Goal: Task Accomplishment & Management: Manage account settings

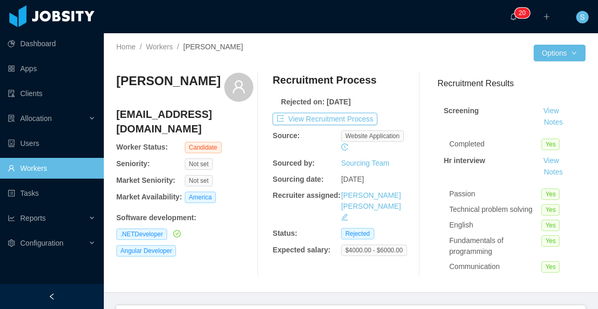
scroll to position [217, 0]
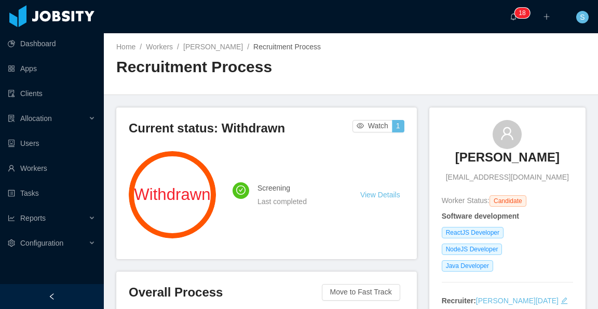
click at [277, 47] on span "Recruitment Process" at bounding box center [286, 47] width 67 height 8
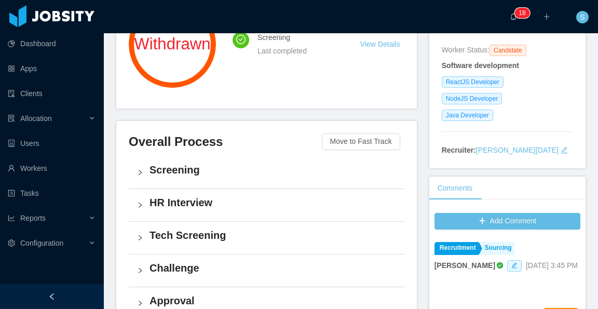
scroll to position [156, 0]
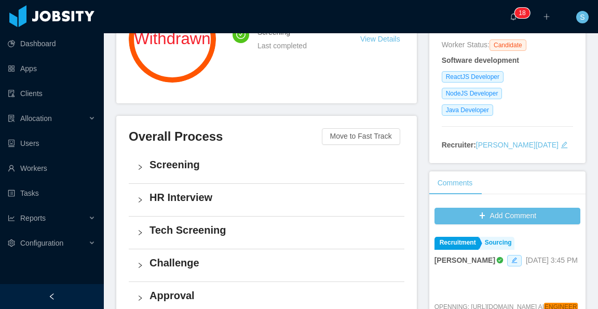
click at [188, 162] on h4 "Screening" at bounding box center [272, 164] width 246 height 15
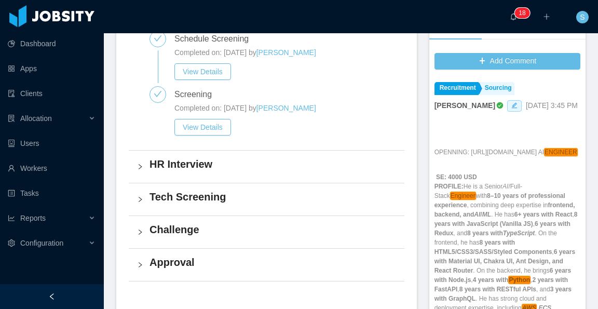
scroll to position [311, 0]
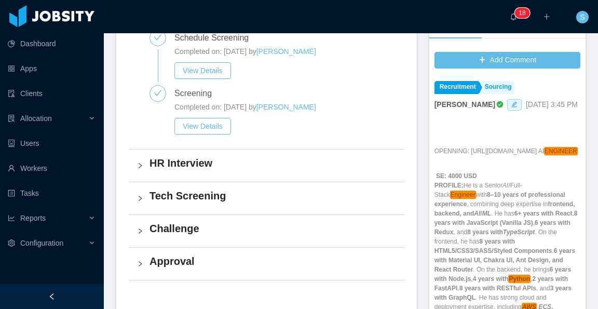
click at [211, 160] on h4 "HR Interview" at bounding box center [272, 163] width 246 height 15
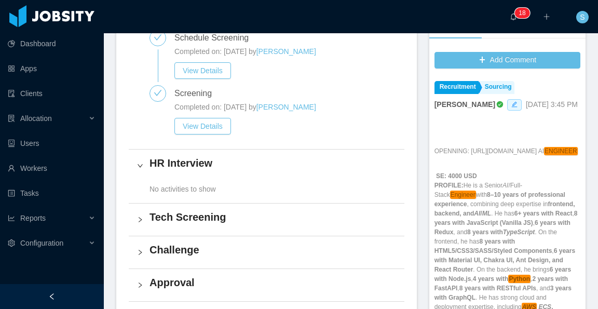
click at [204, 219] on h4 "Tech Screening" at bounding box center [272, 217] width 246 height 15
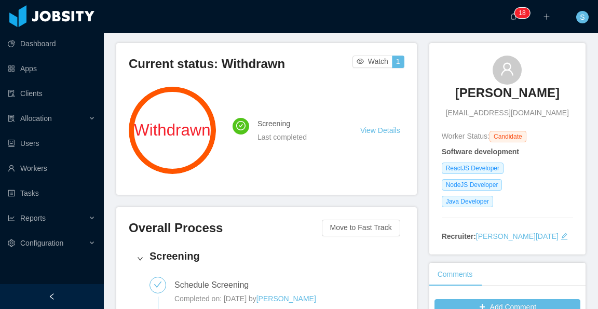
scroll to position [104, 0]
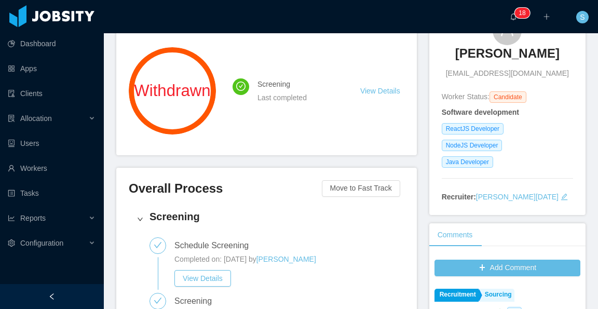
click at [560, 194] on icon "icon: edit" at bounding box center [563, 196] width 7 height 7
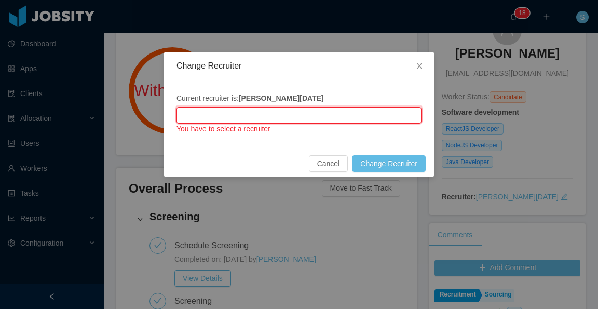
click at [301, 119] on input "text" at bounding box center [298, 115] width 245 height 17
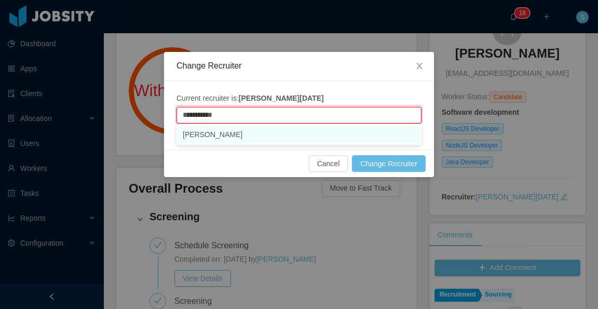
click at [286, 131] on li "[PERSON_NAME]" at bounding box center [298, 134] width 245 height 17
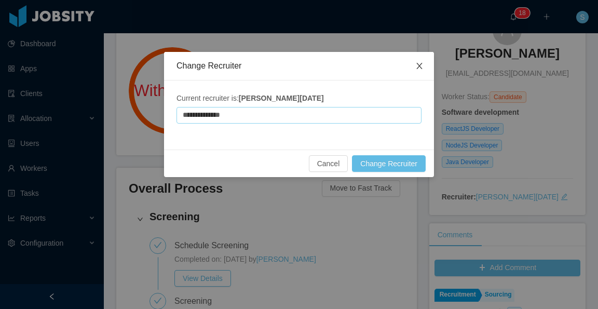
type input "**********"
click at [420, 67] on icon "icon: close" at bounding box center [419, 66] width 8 height 8
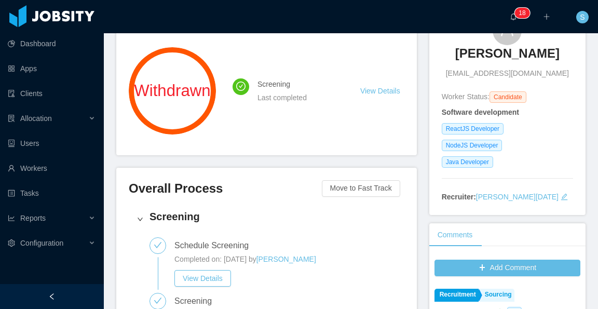
click at [530, 191] on div "Recruiter: Larissa De Natale" at bounding box center [507, 196] width 131 height 11
click at [560, 194] on icon "icon: edit" at bounding box center [563, 196] width 7 height 7
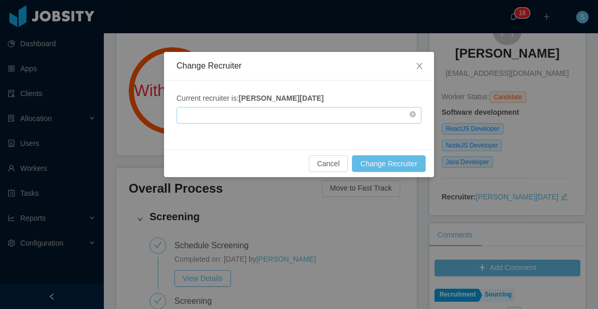
click at [322, 118] on input "text" at bounding box center [298, 115] width 245 height 17
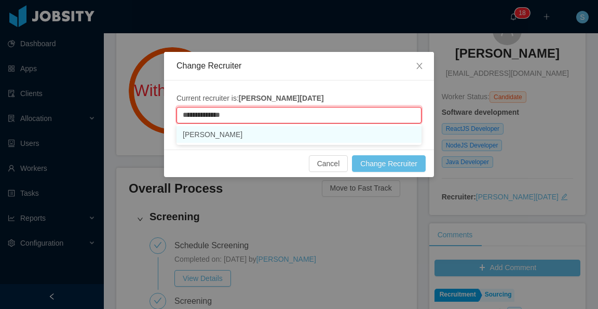
click at [314, 138] on li "[PERSON_NAME]" at bounding box center [298, 134] width 245 height 17
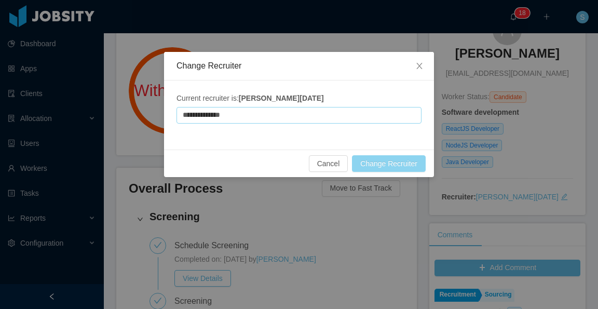
type input "**********"
click at [396, 162] on button "Change Recruiter" at bounding box center [389, 163] width 74 height 17
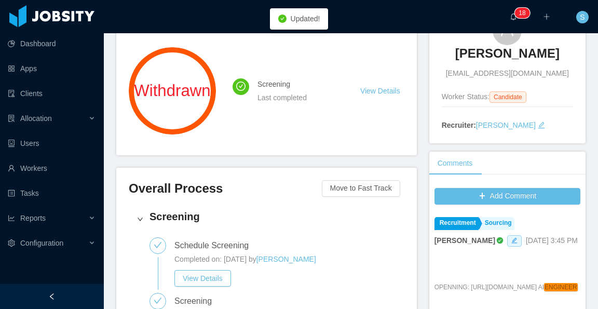
scroll to position [0, 0]
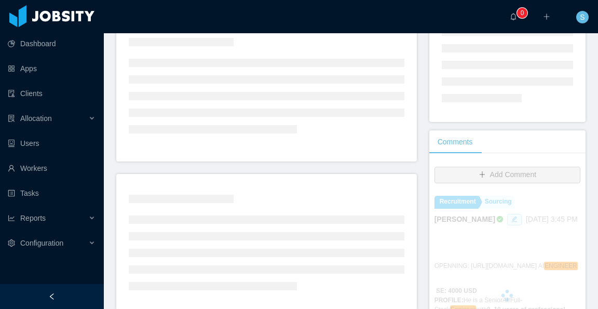
scroll to position [156, 0]
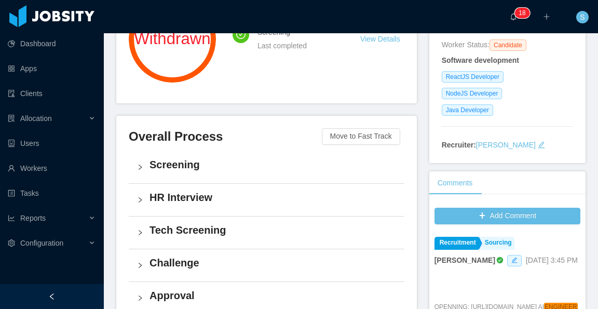
click at [194, 202] on h4 "HR Interview" at bounding box center [272, 197] width 246 height 15
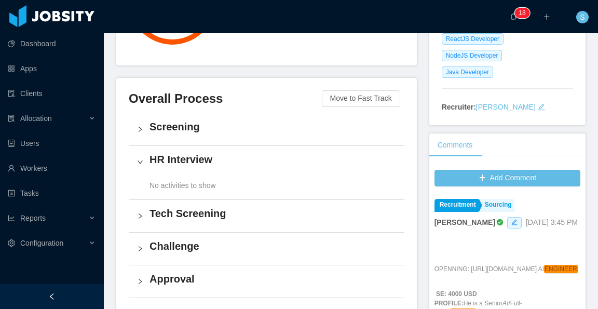
scroll to position [208, 0]
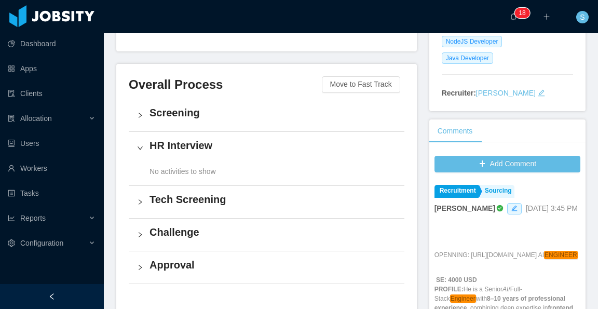
click at [187, 116] on h4 "Screening" at bounding box center [272, 112] width 246 height 15
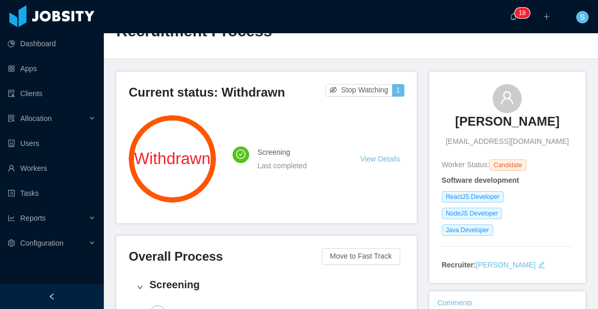
scroll to position [0, 0]
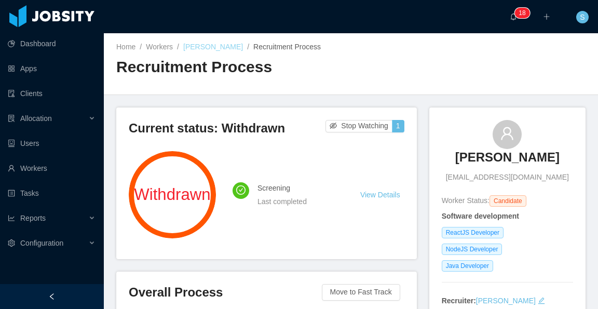
click at [216, 49] on link "Jediael Fonseca" at bounding box center [213, 47] width 60 height 8
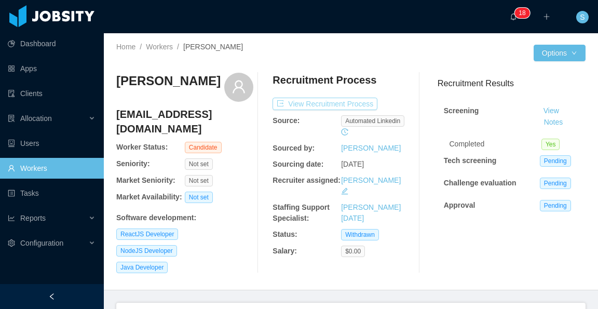
click at [339, 106] on button "View Recruitment Process" at bounding box center [324, 104] width 105 height 12
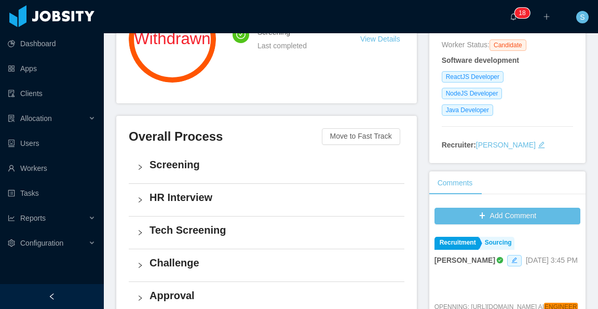
scroll to position [208, 0]
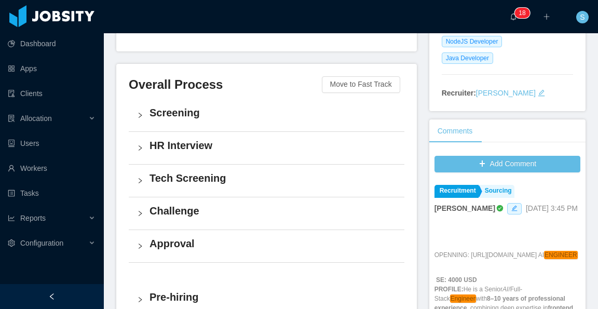
click at [200, 118] on h4 "Screening" at bounding box center [272, 112] width 246 height 15
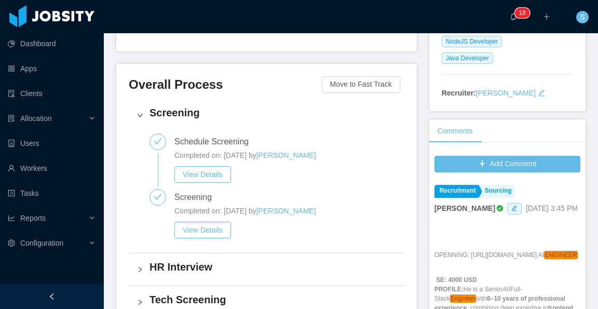
click at [191, 115] on h4 "Screening" at bounding box center [272, 112] width 246 height 15
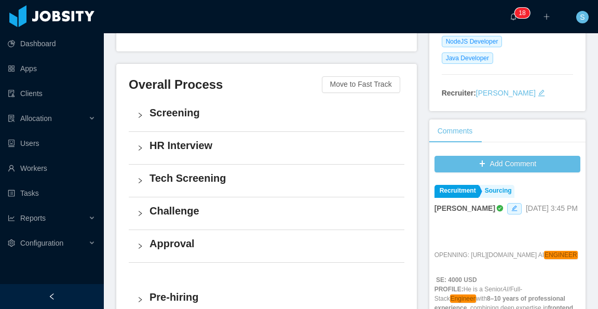
click at [210, 144] on h4 "HR Interview" at bounding box center [272, 145] width 246 height 15
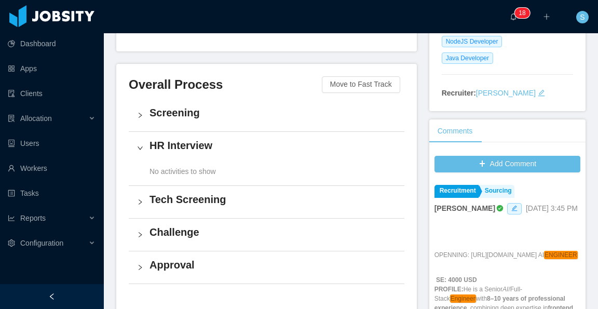
click at [204, 145] on h4 "HR Interview" at bounding box center [272, 145] width 246 height 15
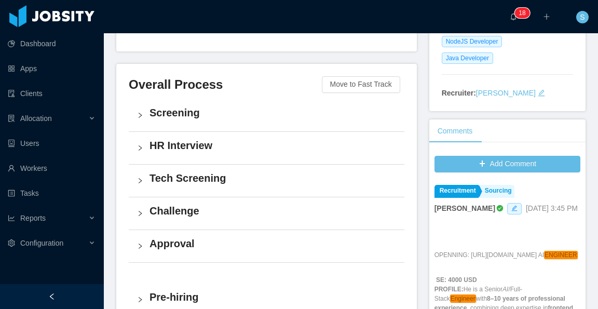
drag, startPoint x: 209, startPoint y: 169, endPoint x: 209, endPoint y: 175, distance: 6.8
click at [209, 169] on div "Tech Screening" at bounding box center [267, 180] width 276 height 32
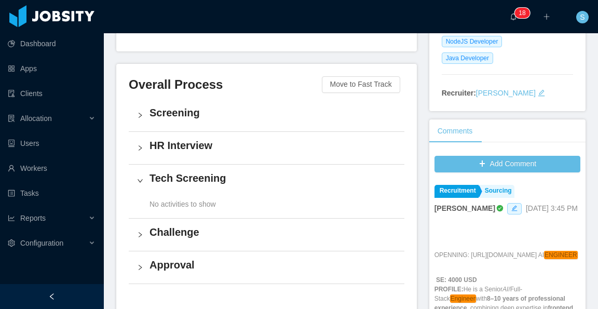
click at [207, 177] on h4 "Tech Screening" at bounding box center [272, 178] width 246 height 15
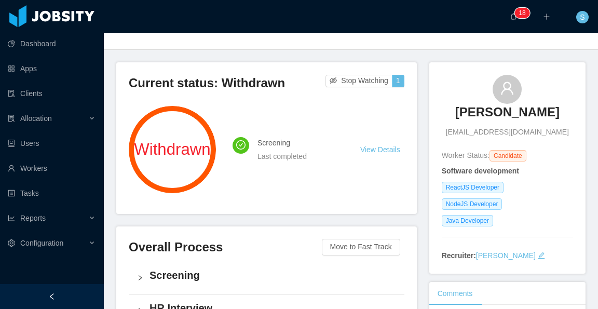
scroll to position [52, 0]
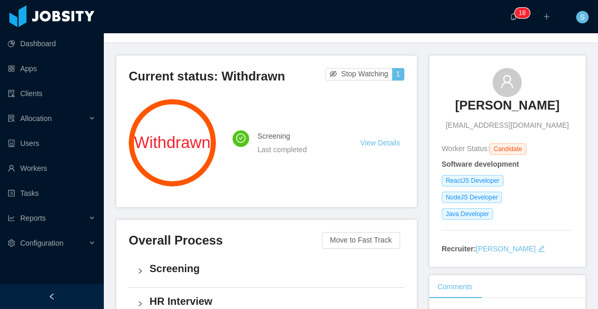
click at [516, 250] on div "Recruiter: Silvia Andrade" at bounding box center [507, 248] width 131 height 11
click at [538, 246] on icon "icon: edit" at bounding box center [541, 248] width 7 height 7
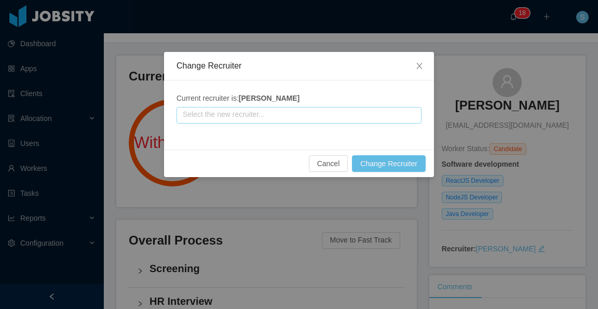
click at [293, 112] on input "text" at bounding box center [298, 115] width 245 height 17
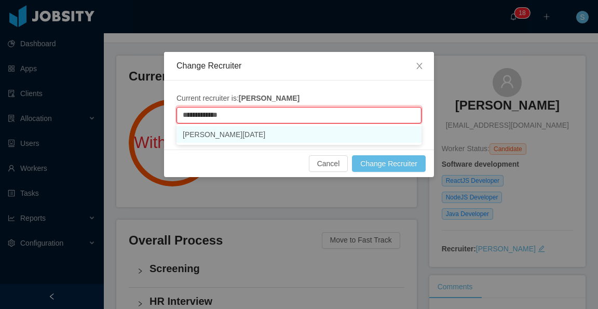
click at [293, 139] on li "Larissa De Natale" at bounding box center [298, 134] width 245 height 17
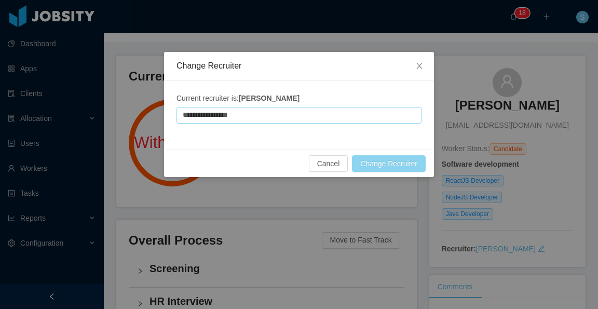
type input "**********"
click at [397, 162] on button "Change Recruiter" at bounding box center [389, 163] width 74 height 17
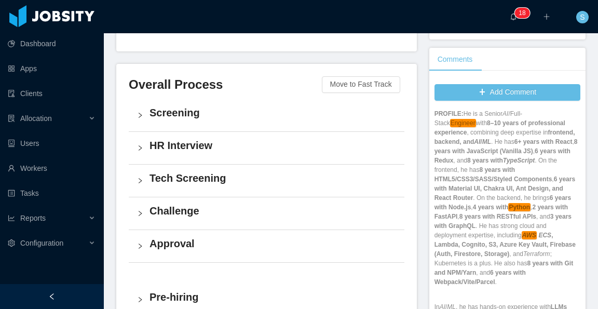
scroll to position [0, 0]
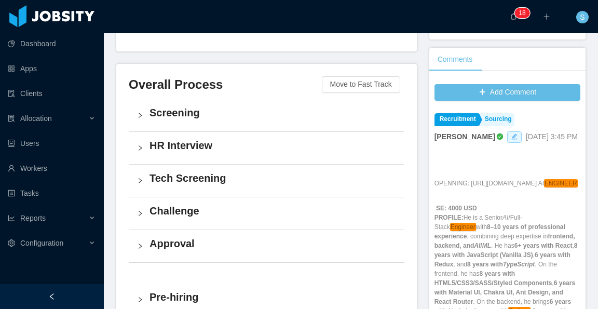
click at [421, 59] on div "Current status: Withdrawn Watch 1 Withdrawn Screening Last completed View Detai…" at bounding box center [272, 161] width 313 height 522
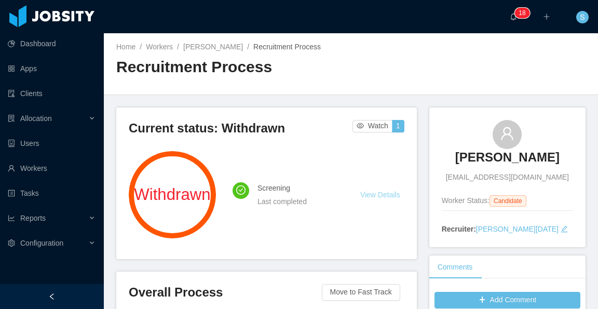
click at [372, 193] on link "View Details" at bounding box center [380, 194] width 40 height 8
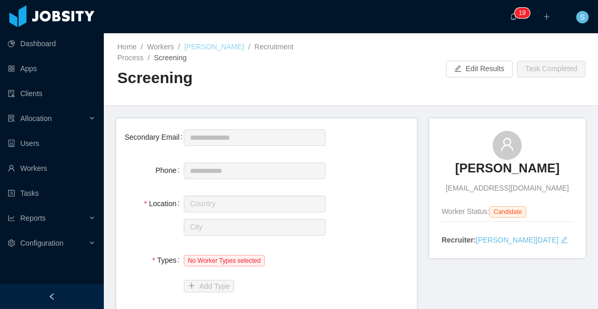
click at [221, 45] on link "Jediael Fonseca" at bounding box center [214, 47] width 60 height 8
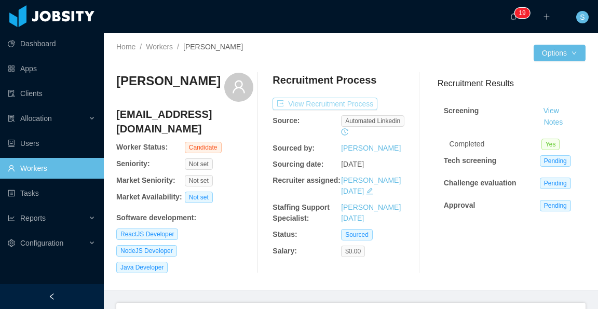
click at [323, 105] on button "View Recruitment Process" at bounding box center [324, 104] width 105 height 12
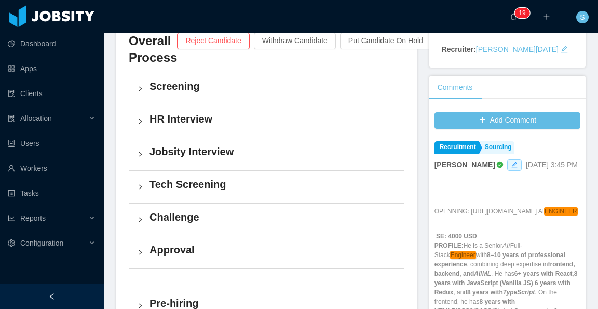
scroll to position [259, 0]
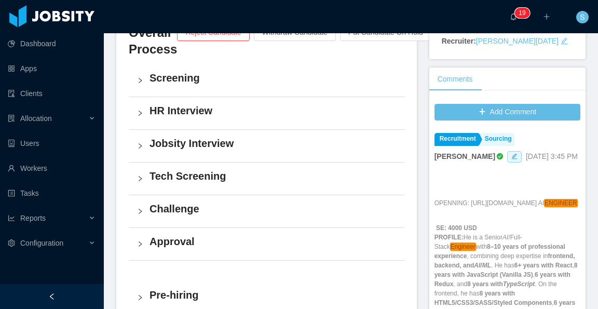
click at [221, 140] on h4 "Jobsity Interview" at bounding box center [272, 143] width 246 height 15
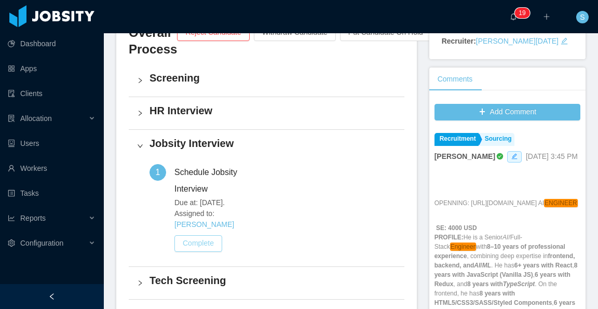
click at [200, 235] on button "Complete" at bounding box center [198, 243] width 48 height 17
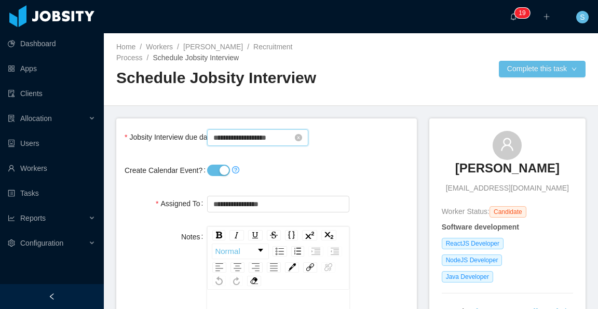
click at [265, 139] on input "**********" at bounding box center [257, 137] width 101 height 17
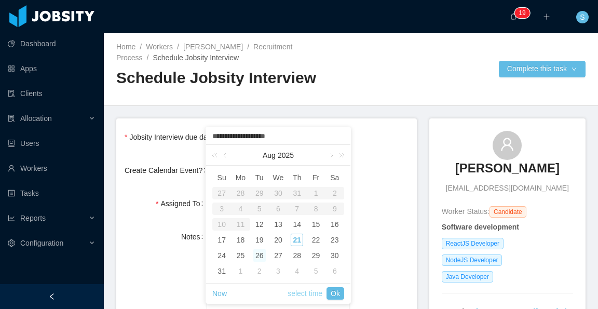
click at [309, 293] on link "select time" at bounding box center [304, 293] width 35 height 20
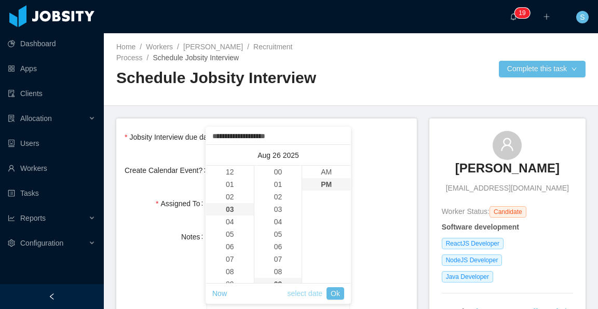
scroll to position [12, 0]
click at [272, 232] on li "30" at bounding box center [278, 235] width 48 height 12
type input "**********"
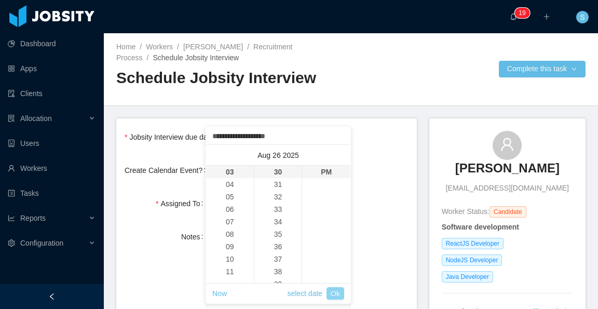
click at [338, 294] on link "Ok" at bounding box center [335, 293] width 18 height 12
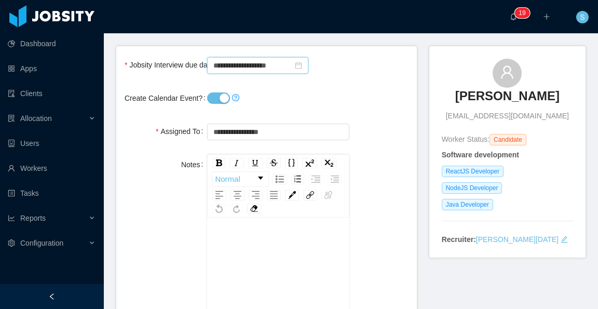
scroll to position [0, 0]
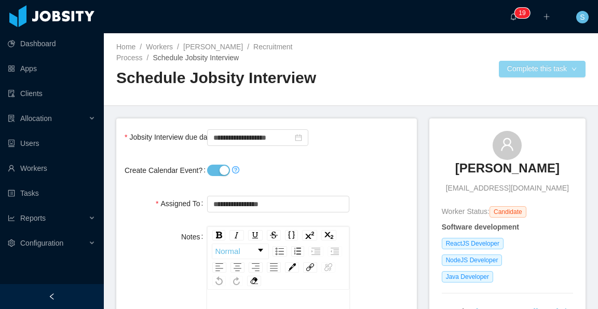
click at [518, 72] on button "Complete this task" at bounding box center [542, 69] width 87 height 17
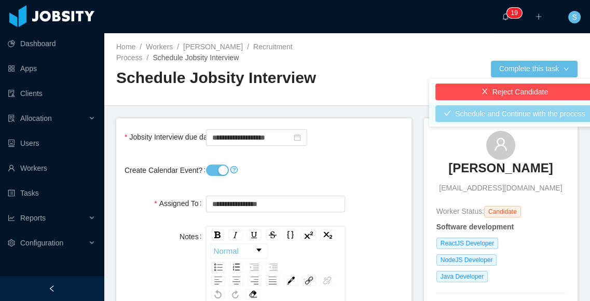
click at [514, 110] on button "Schedule and Continue with the process" at bounding box center [514, 113] width 158 height 17
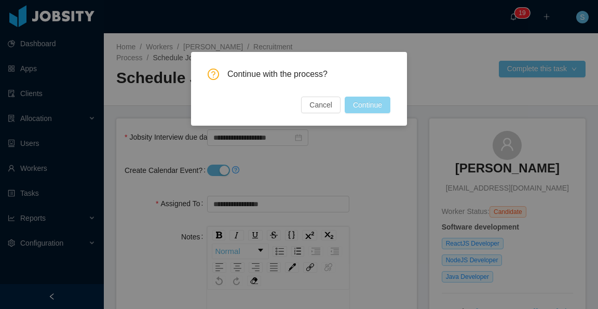
click at [385, 105] on button "Continue" at bounding box center [368, 105] width 46 height 17
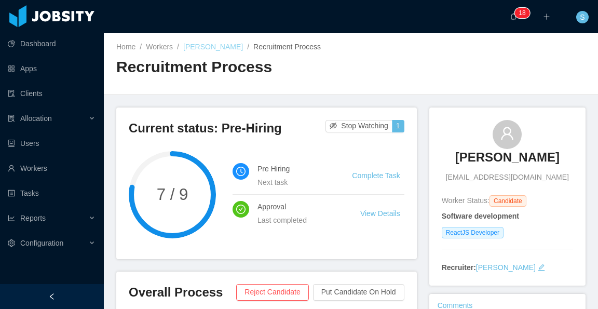
click at [226, 47] on link "Leandro Tercette" at bounding box center [213, 47] width 60 height 8
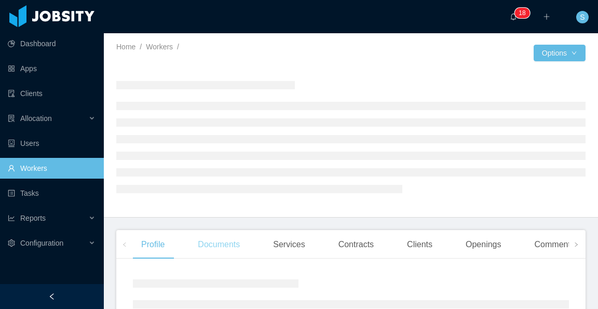
click at [223, 250] on div "Documents" at bounding box center [218, 244] width 59 height 29
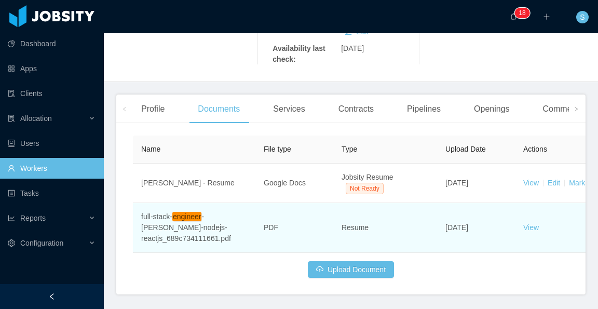
scroll to position [259, 0]
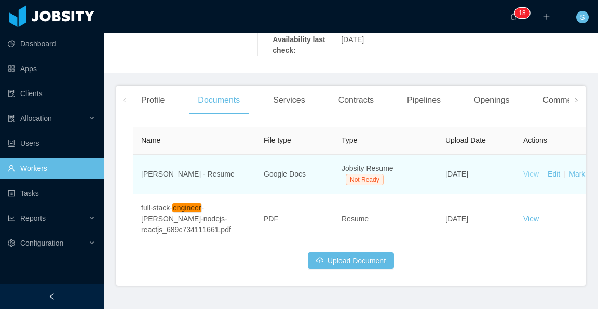
click at [533, 170] on link "View" at bounding box center [531, 174] width 16 height 8
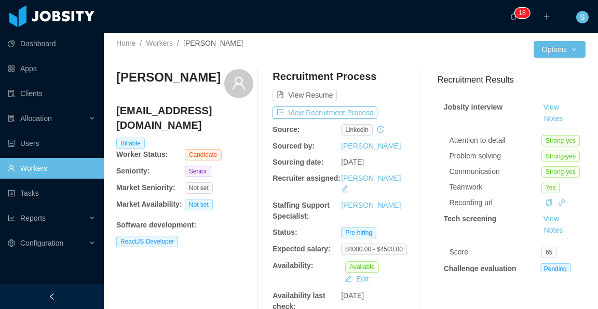
scroll to position [0, 0]
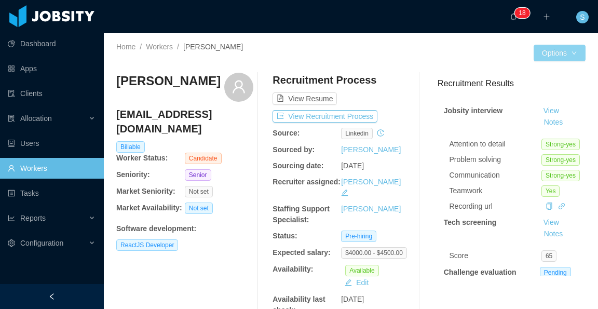
click at [555, 56] on button "Options" at bounding box center [559, 53] width 52 height 17
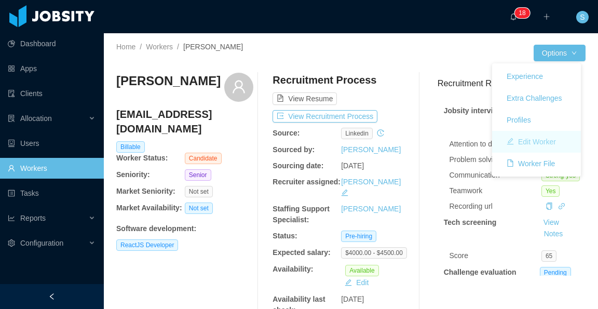
click at [545, 138] on button "Edit Worker" at bounding box center [531, 141] width 66 height 17
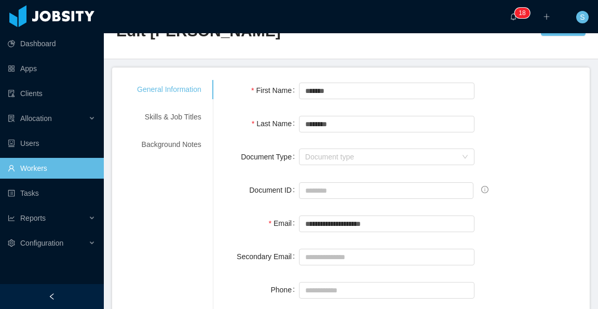
scroll to position [104, 0]
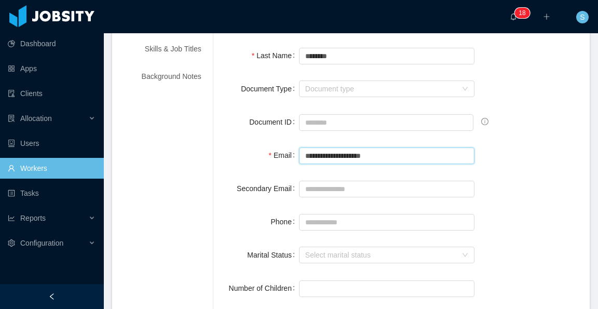
drag, startPoint x: 392, startPoint y: 158, endPoint x: 313, endPoint y: 155, distance: 78.9
click at [303, 153] on input "**********" at bounding box center [387, 155] width 176 height 17
click at [523, 153] on div "**********" at bounding box center [401, 155] width 351 height 21
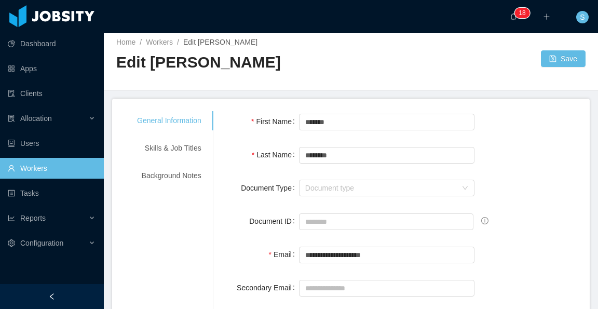
scroll to position [0, 0]
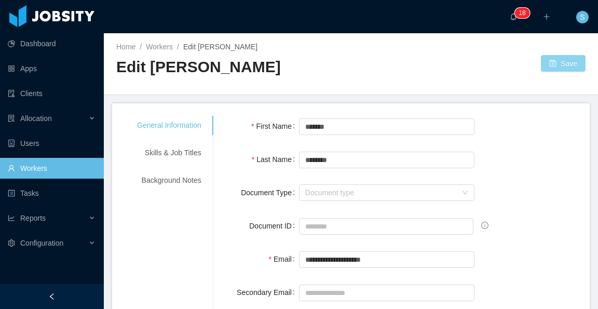
click at [554, 70] on button "Save" at bounding box center [563, 63] width 45 height 17
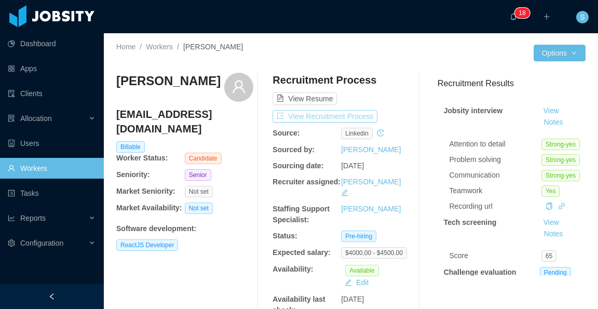
click at [358, 115] on button "View Recruitment Process" at bounding box center [324, 116] width 105 height 12
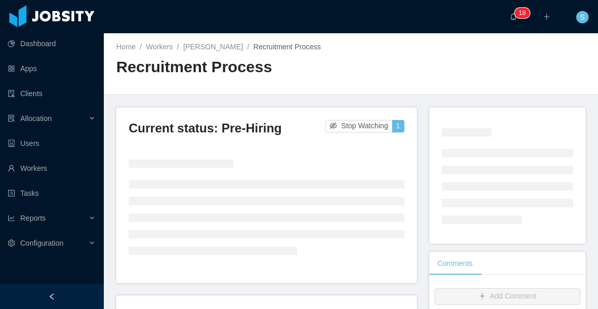
scroll to position [156, 0]
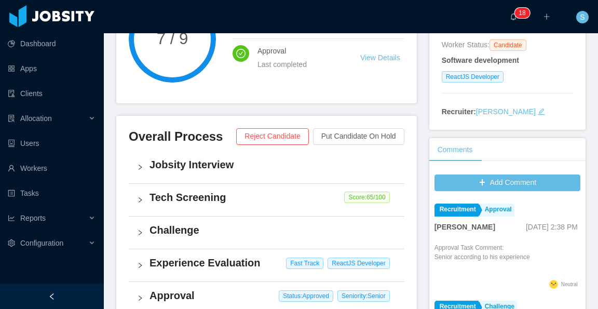
click at [251, 166] on h4 "Jobsity Interview" at bounding box center [272, 164] width 246 height 15
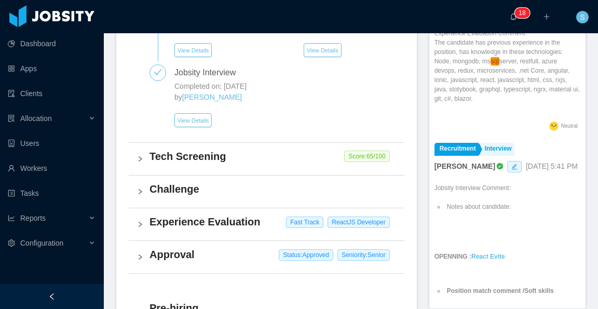
scroll to position [259, 0]
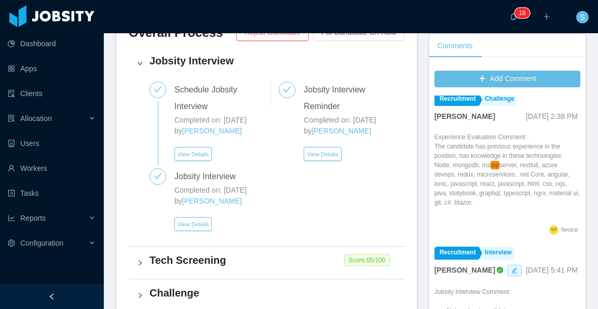
click at [214, 262] on h4 "Tech Screening" at bounding box center [272, 260] width 246 height 15
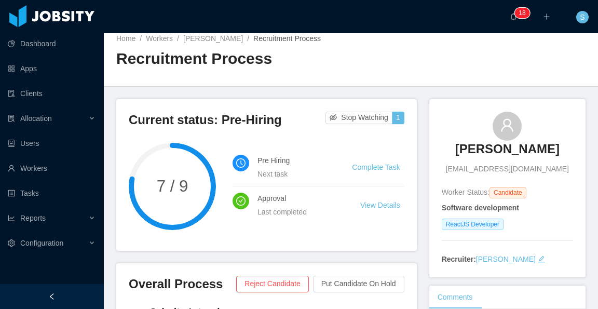
scroll to position [0, 0]
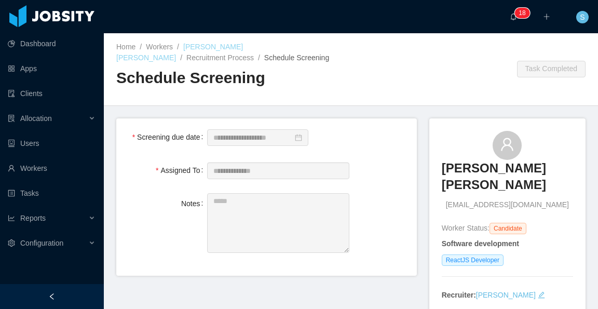
click at [243, 50] on link "[PERSON_NAME] [PERSON_NAME]" at bounding box center [179, 52] width 127 height 19
